Goal: Information Seeking & Learning: Learn about a topic

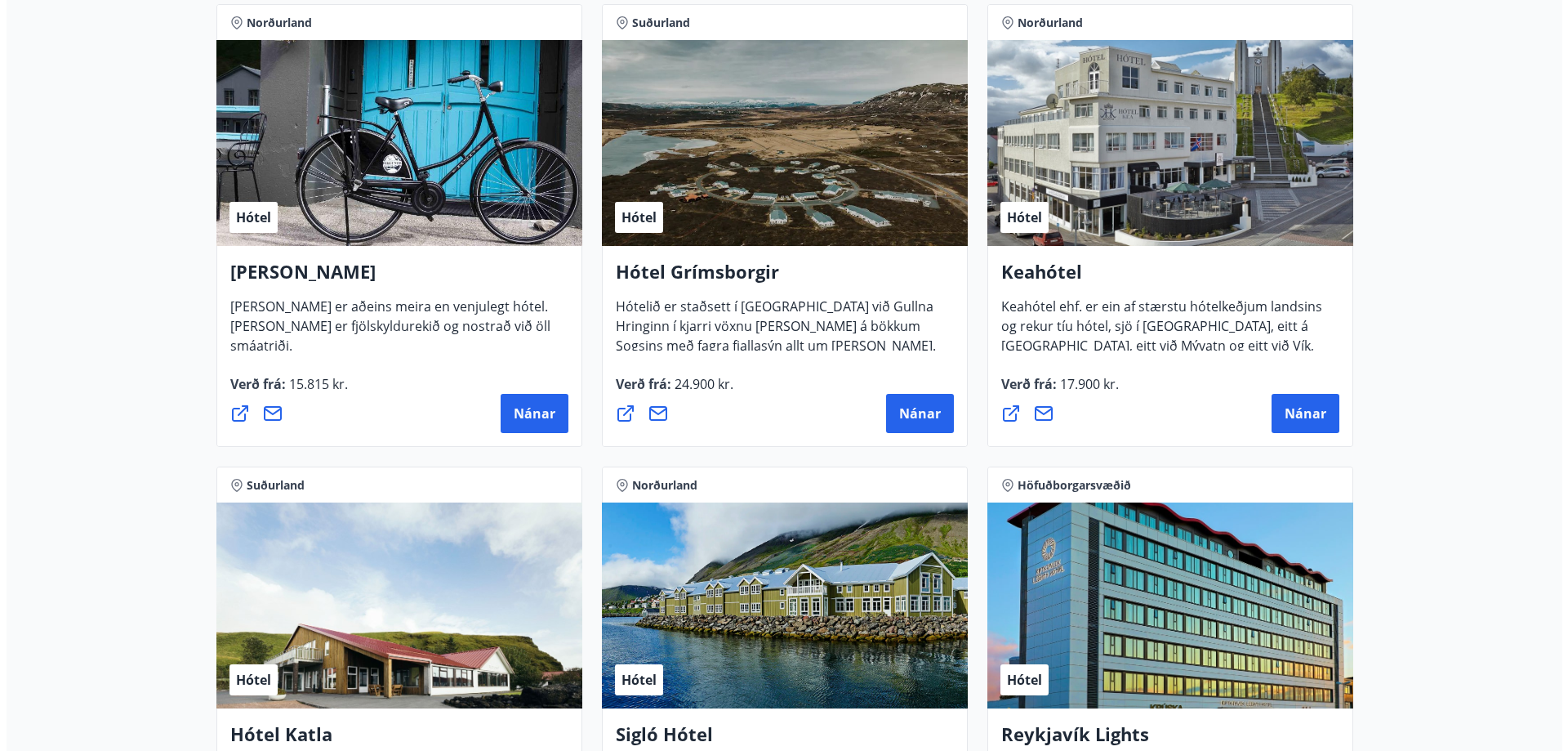
scroll to position [817, 0]
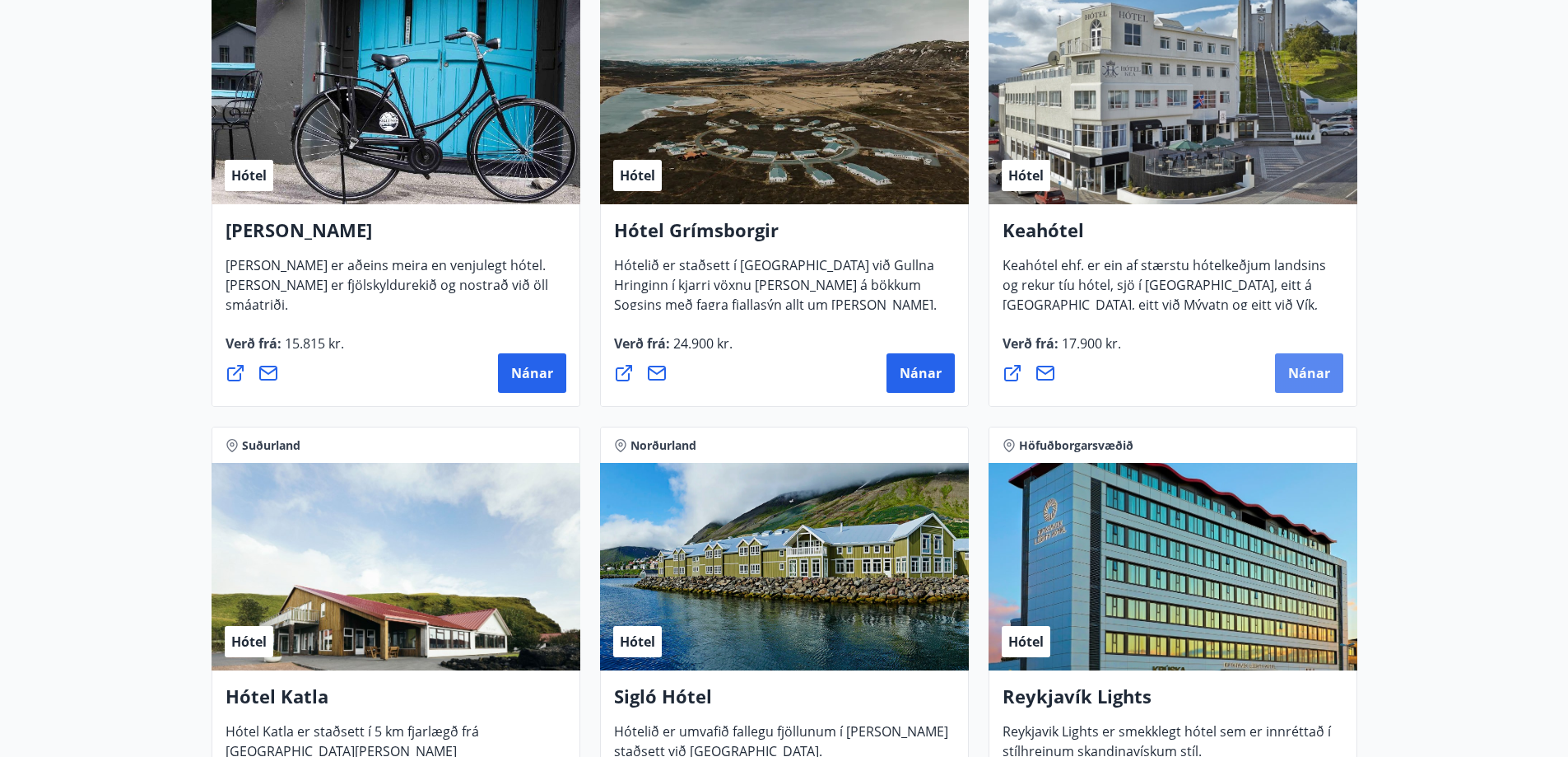
click at [1281, 370] on button "Nánar" at bounding box center [1309, 373] width 68 height 39
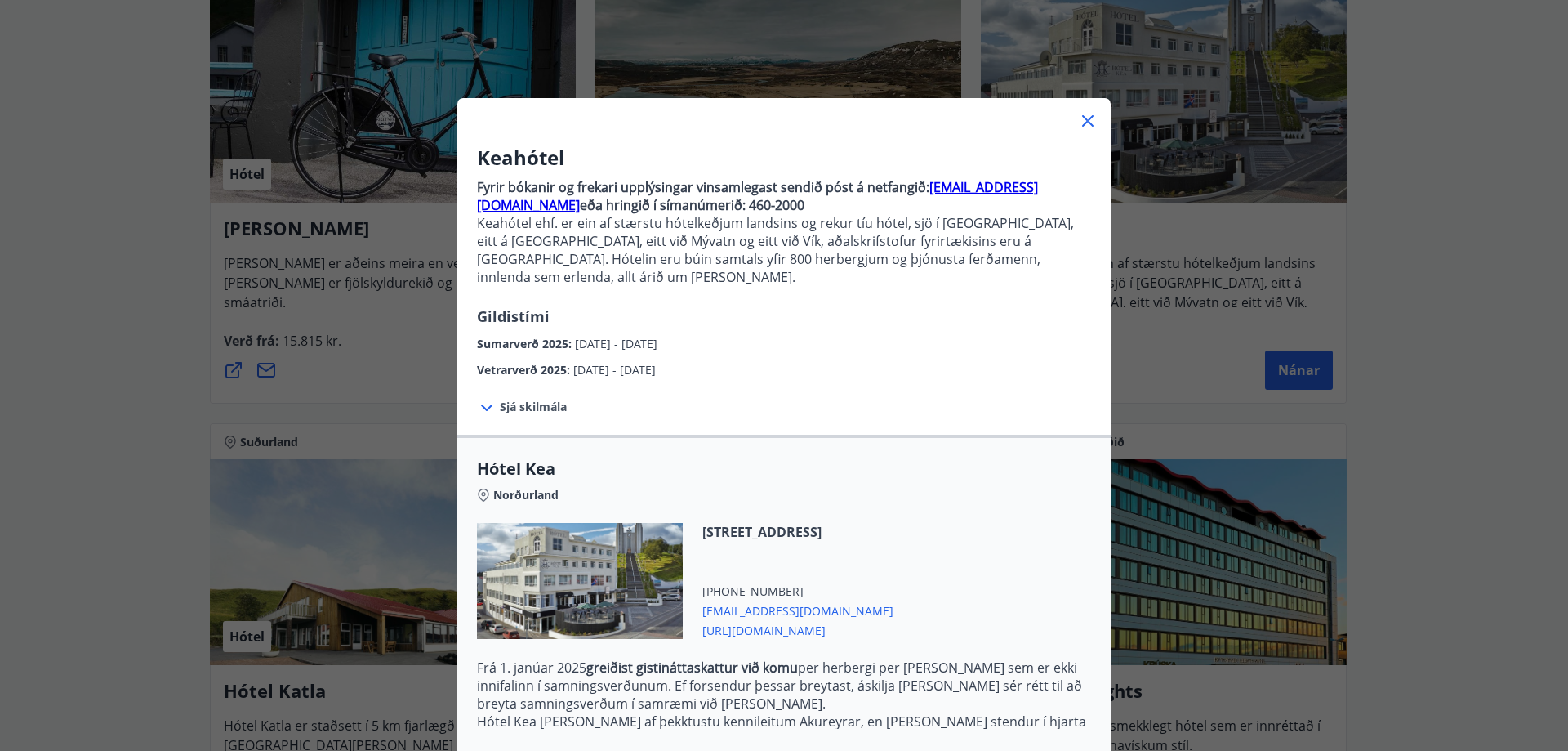
click at [481, 405] on icon at bounding box center [486, 407] width 12 height 6
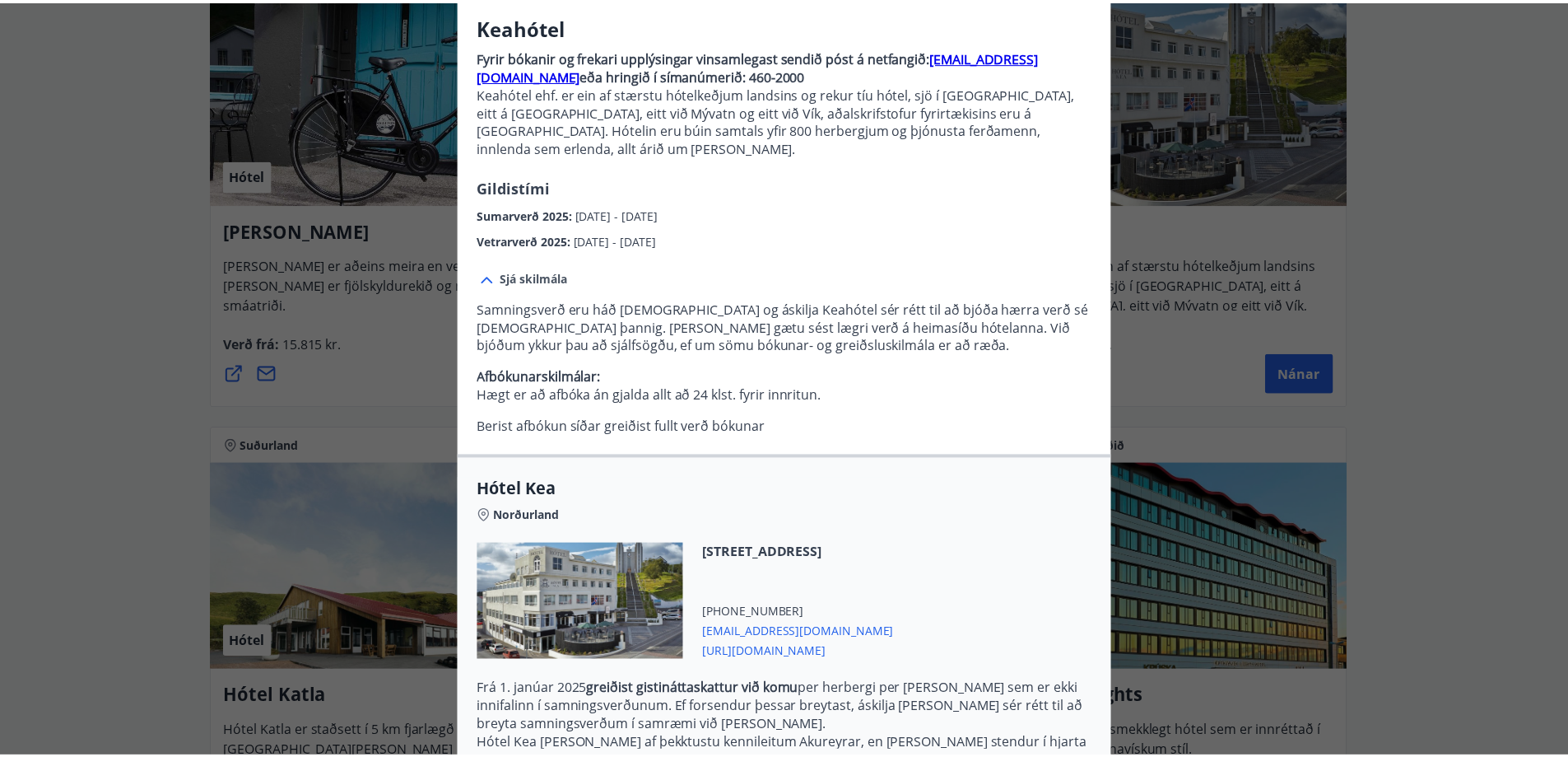
scroll to position [82, 0]
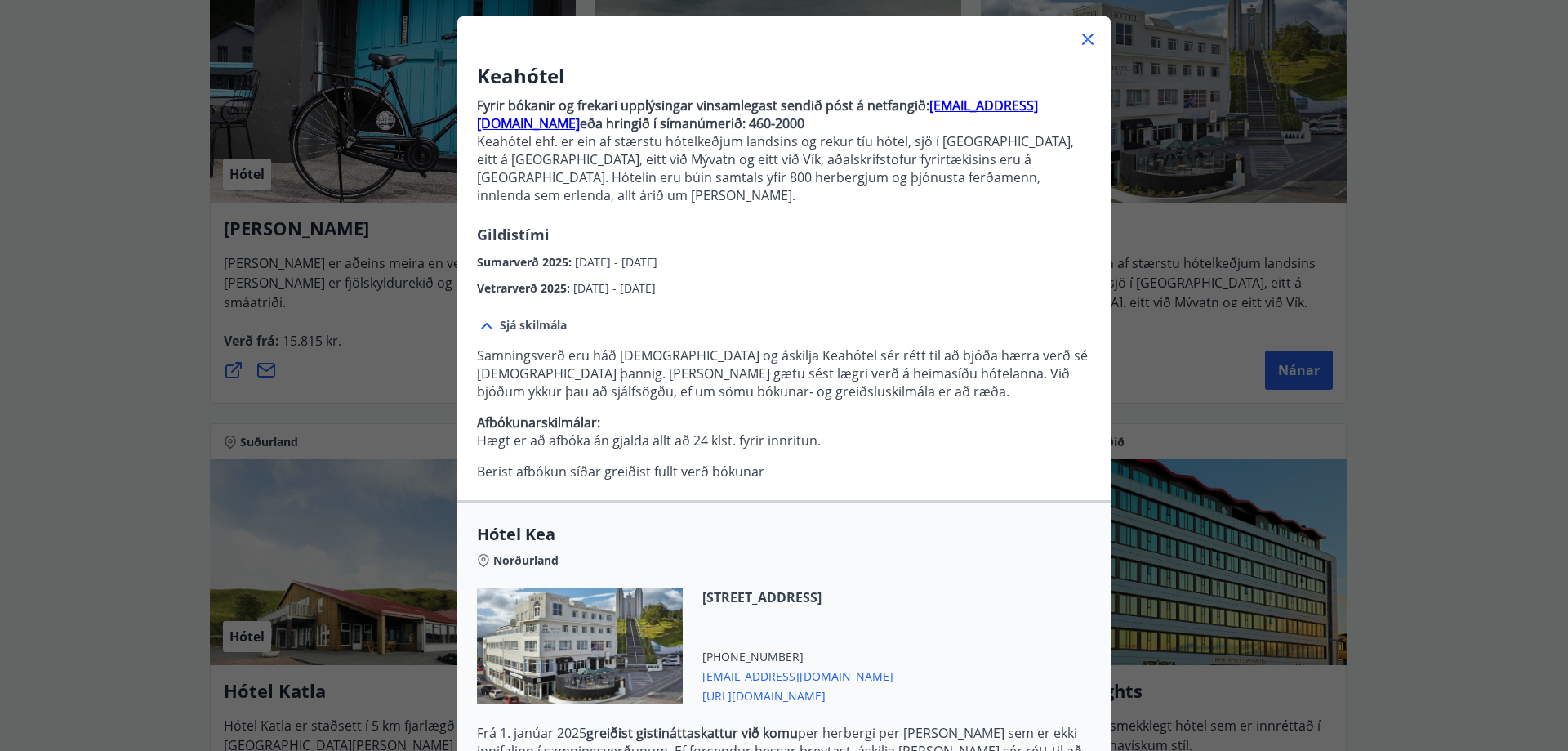
click at [1081, 43] on icon at bounding box center [1088, 39] width 20 height 20
